Goal: Use online tool/utility: Utilize a website feature to perform a specific function

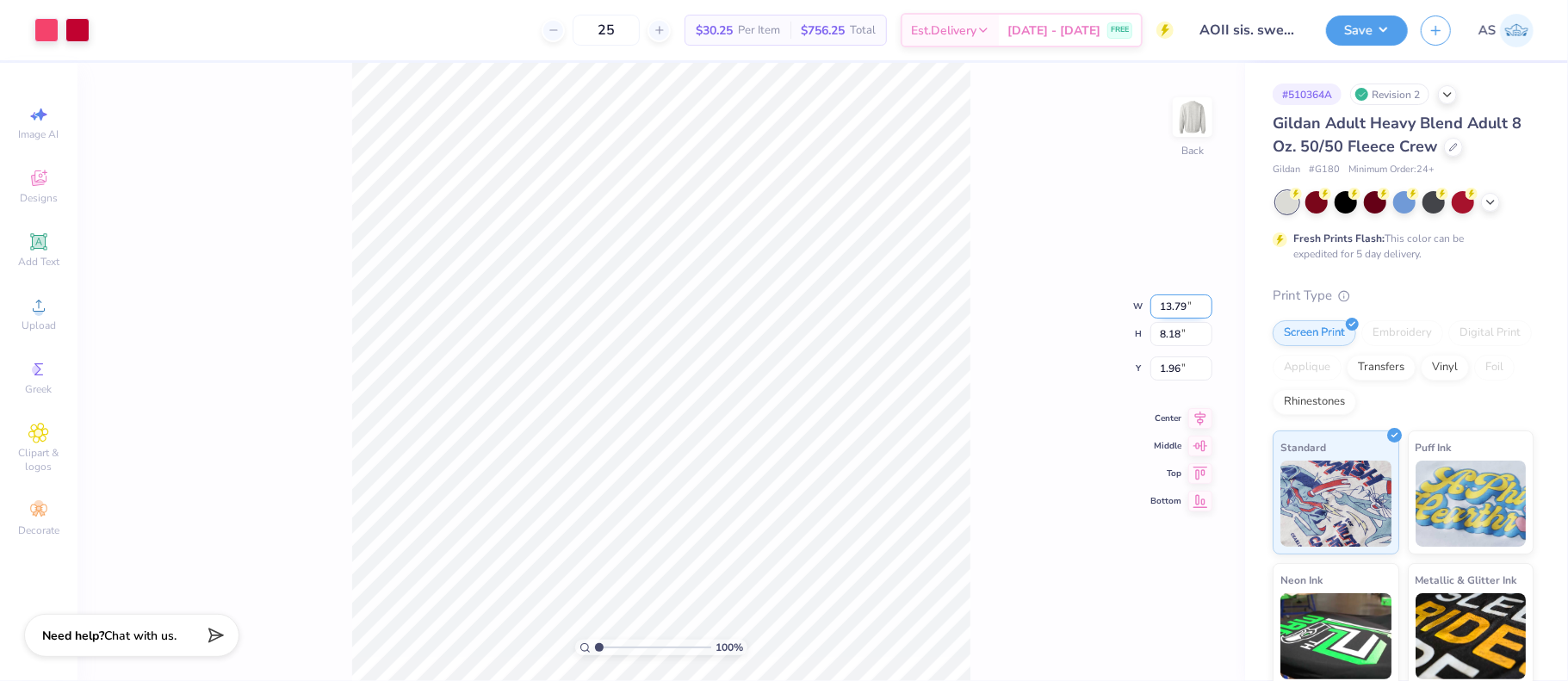
drag, startPoint x: 1161, startPoint y: 305, endPoint x: 1186, endPoint y: 302, distance: 25.2
click at [1186, 302] on input "13.79" at bounding box center [1181, 307] width 62 height 24
type input "12.50"
type input "7.42"
drag, startPoint x: 1181, startPoint y: 355, endPoint x: 1157, endPoint y: 356, distance: 24.0
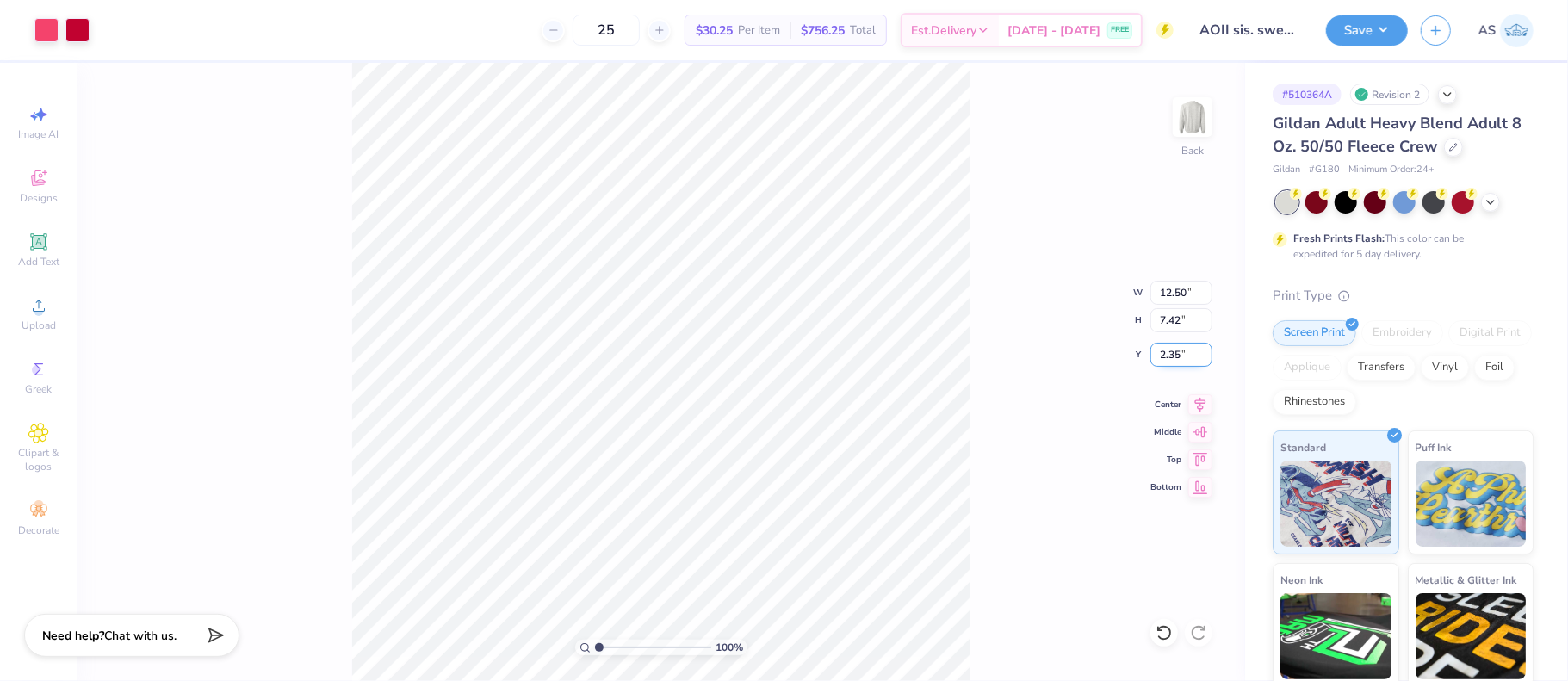
click at [1157, 356] on input "2.35" at bounding box center [1181, 355] width 62 height 24
type input "3.00"
click at [1197, 404] on icon at bounding box center [1201, 401] width 11 height 15
click at [1390, 32] on button "Save" at bounding box center [1367, 28] width 82 height 31
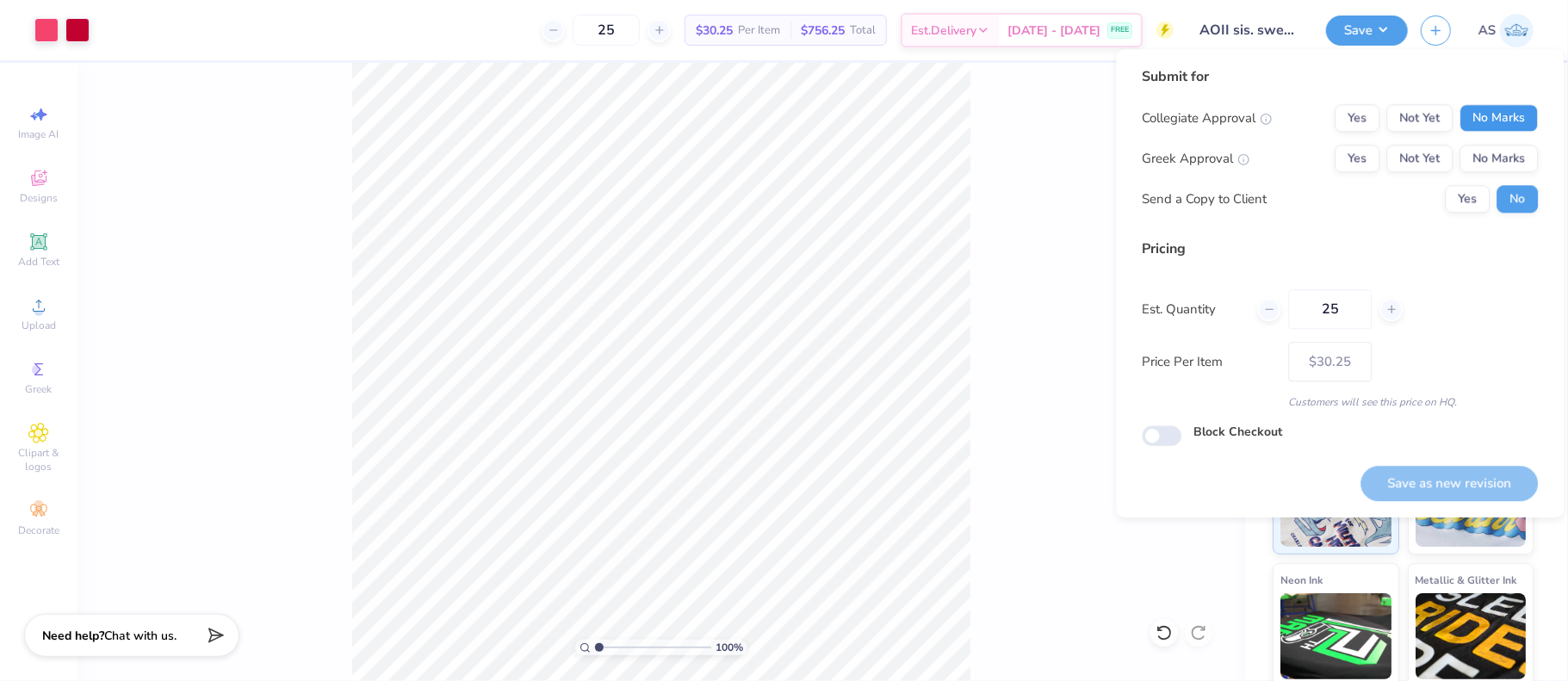
click at [1471, 113] on button "No Marks" at bounding box center [1499, 118] width 79 height 28
click at [1366, 162] on button "Yes" at bounding box center [1357, 159] width 45 height 28
click at [1464, 205] on button "Yes" at bounding box center [1467, 199] width 45 height 28
click at [1526, 202] on button "No" at bounding box center [1517, 199] width 41 height 28
click at [1448, 483] on button "Save as new revision" at bounding box center [1448, 483] width 177 height 35
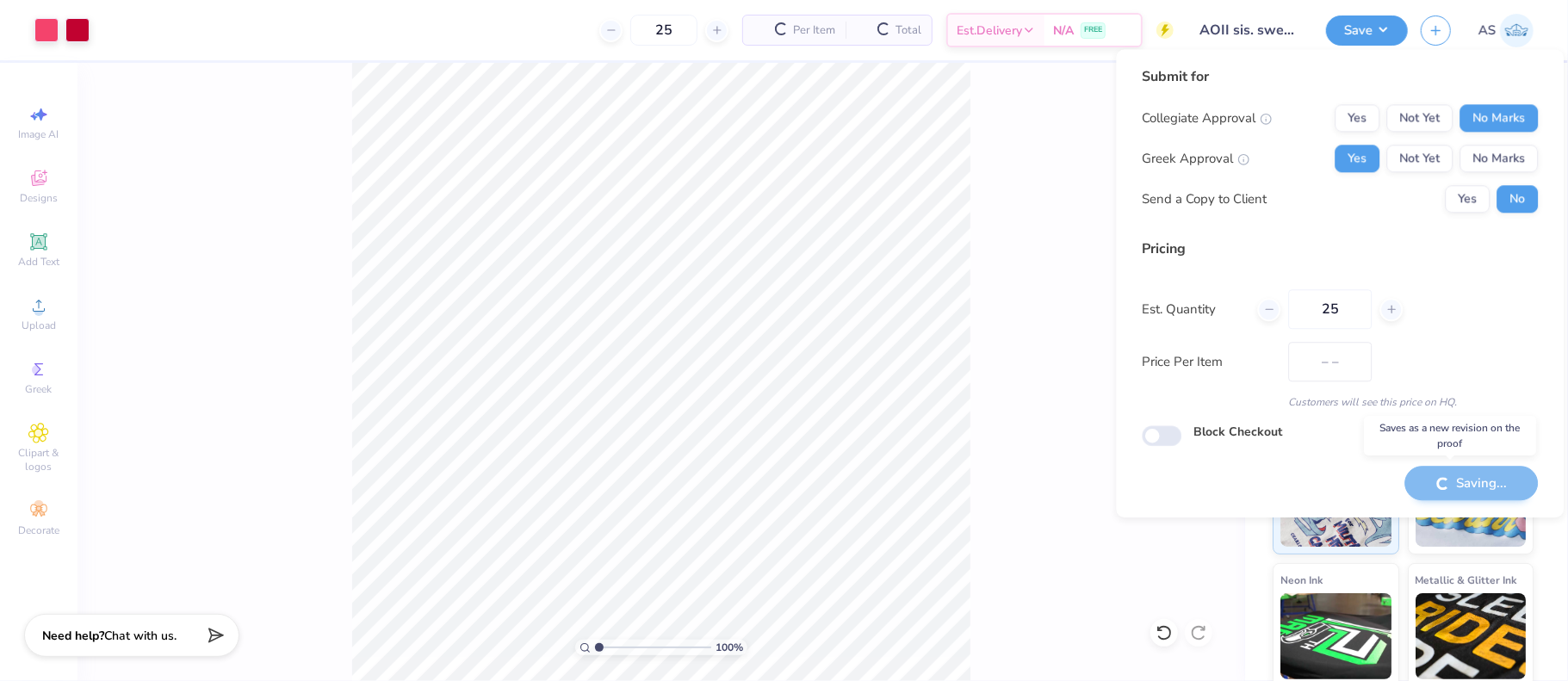
type input "$30.25"
